Goal: Obtain resource: Obtain resource

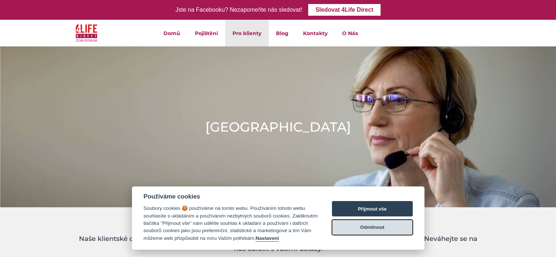
click at [365, 227] on button "Odmítnout" at bounding box center [372, 227] width 81 height 15
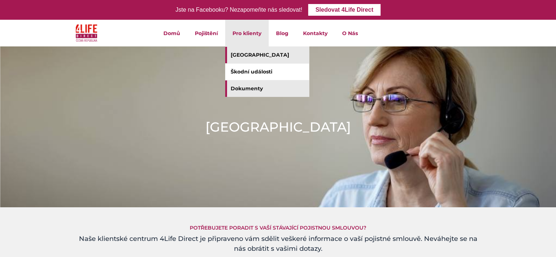
click at [252, 89] on link "Dokumenty" at bounding box center [267, 88] width 84 height 16
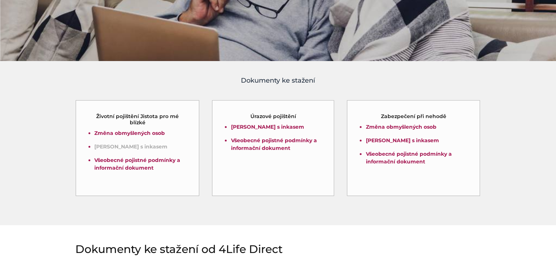
click at [128, 150] on link "[PERSON_NAME] s inkasem" at bounding box center [130, 146] width 73 height 7
